Goal: Find specific page/section: Find specific page/section

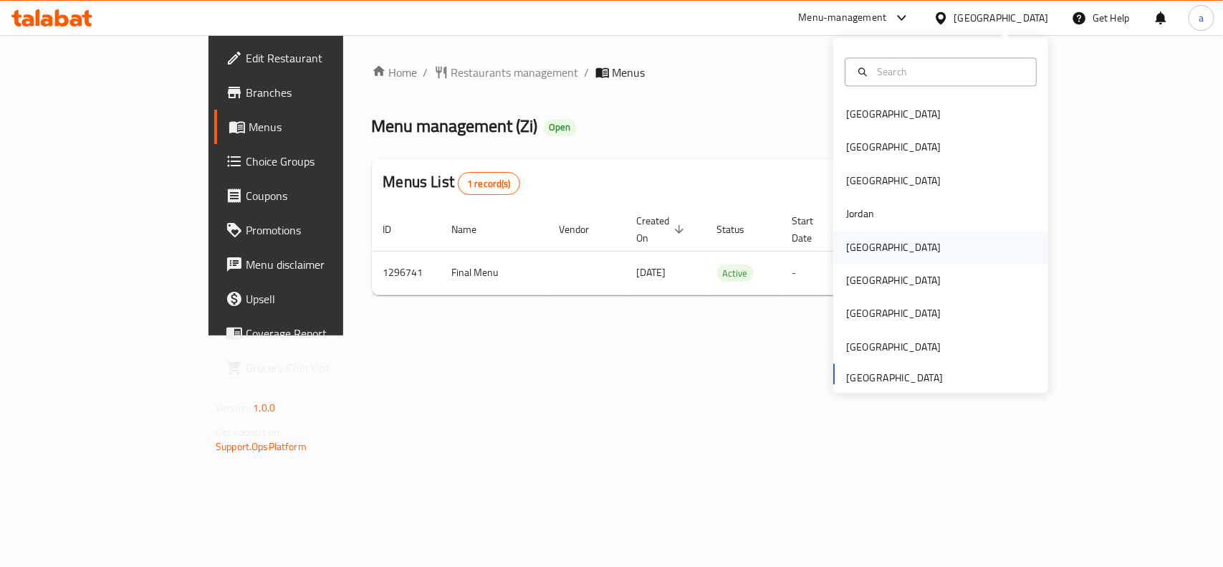
click at [852, 244] on div "[GEOGRAPHIC_DATA]" at bounding box center [893, 247] width 95 height 16
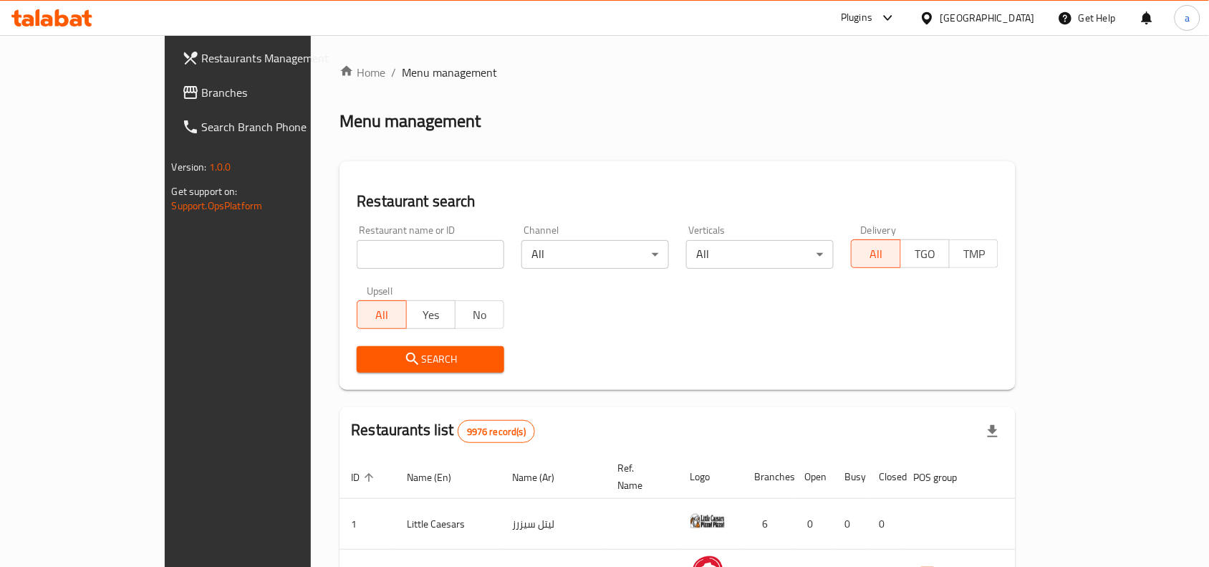
click at [202, 92] on span "Branches" at bounding box center [278, 92] width 153 height 17
